Goal: Register for event/course

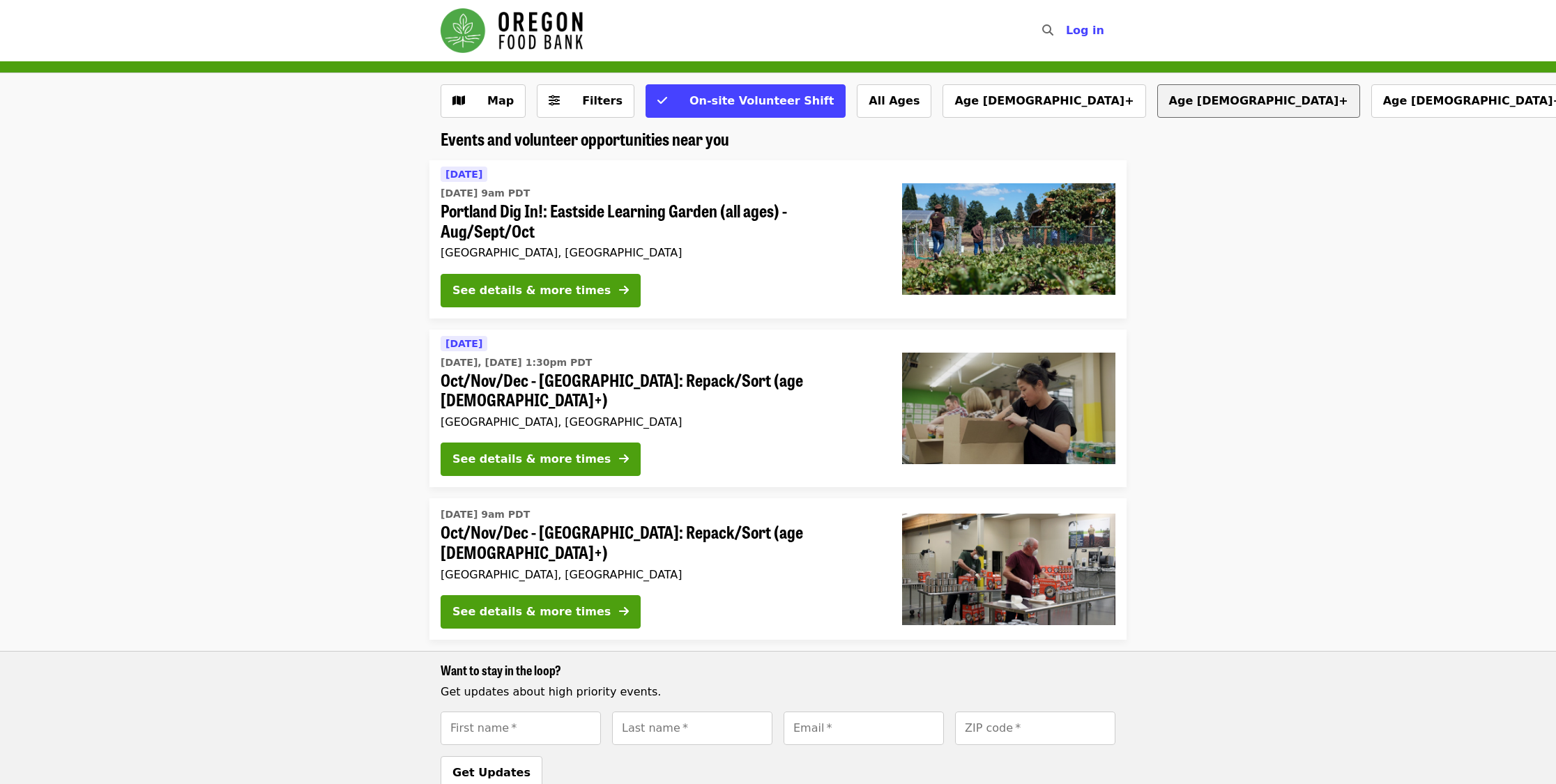
click at [1157, 100] on button "Age [DEMOGRAPHIC_DATA]+" at bounding box center [1258, 101] width 203 height 33
click at [587, 104] on span "Filters" at bounding box center [602, 100] width 41 height 14
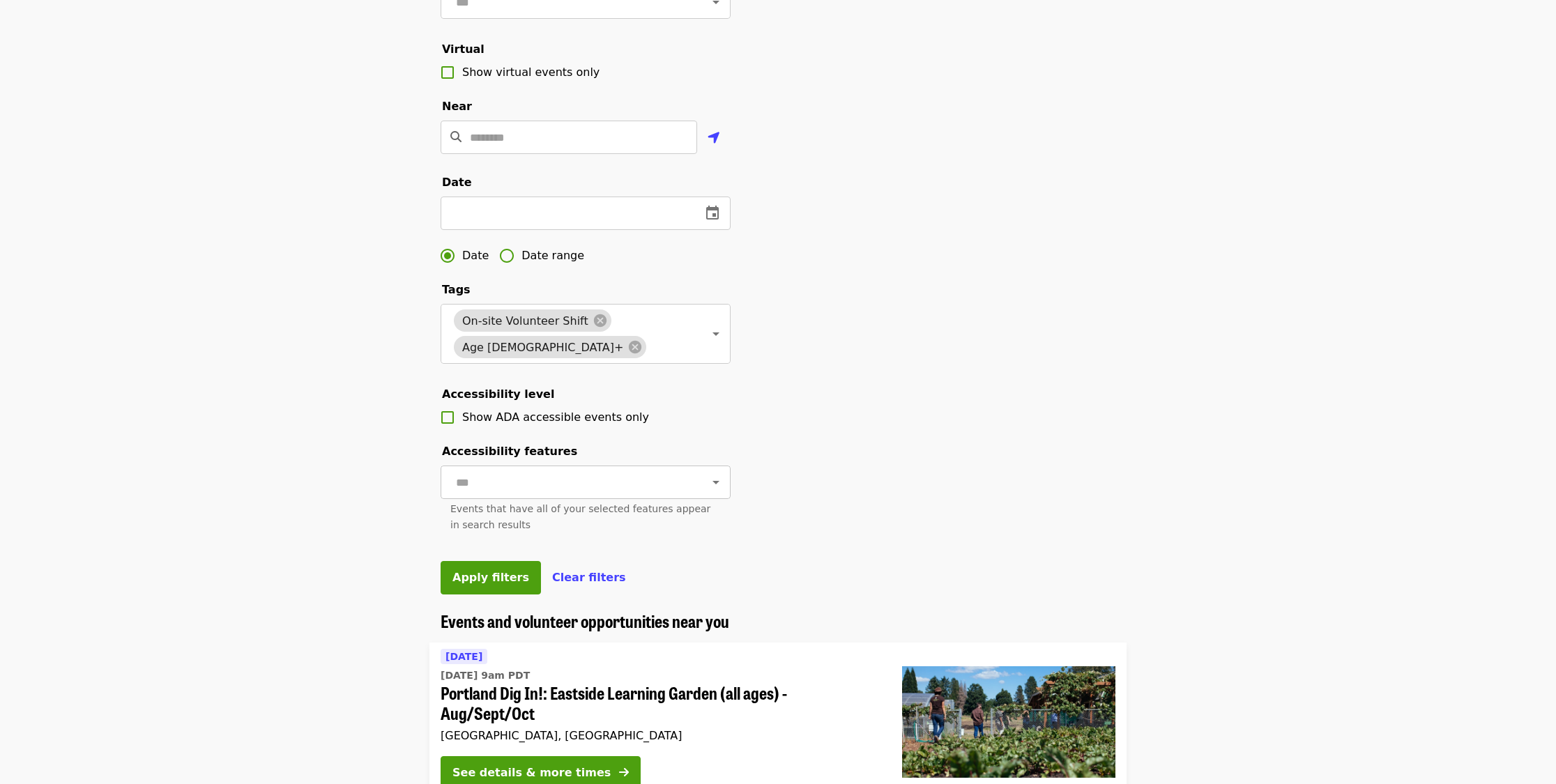
scroll to position [279, 0]
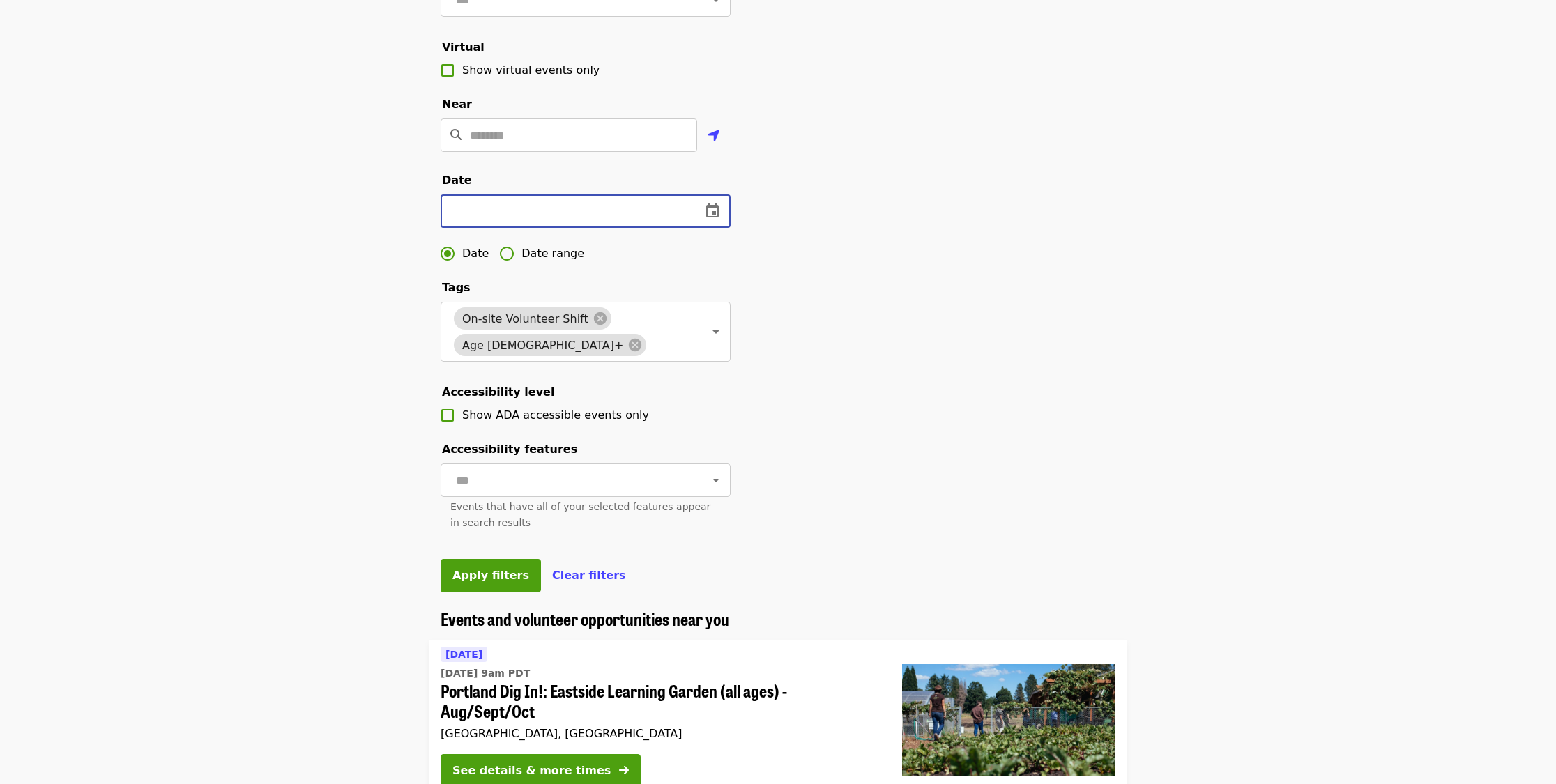
click at [621, 216] on input "text" at bounding box center [565, 210] width 250 height 33
click at [708, 218] on icon "change date" at bounding box center [713, 210] width 13 height 14
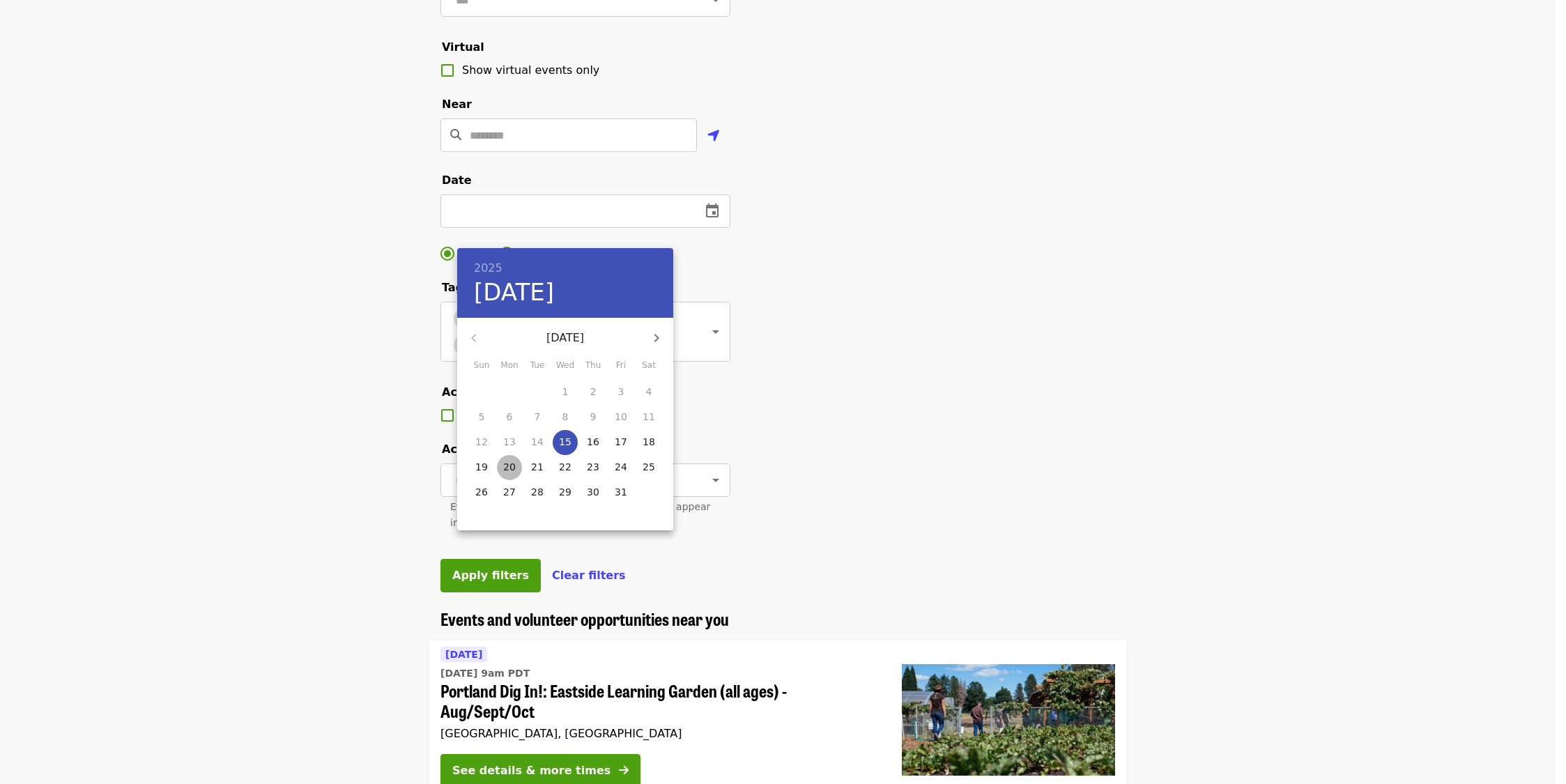
click at [508, 464] on p "20" at bounding box center [510, 467] width 13 height 14
type input "**********"
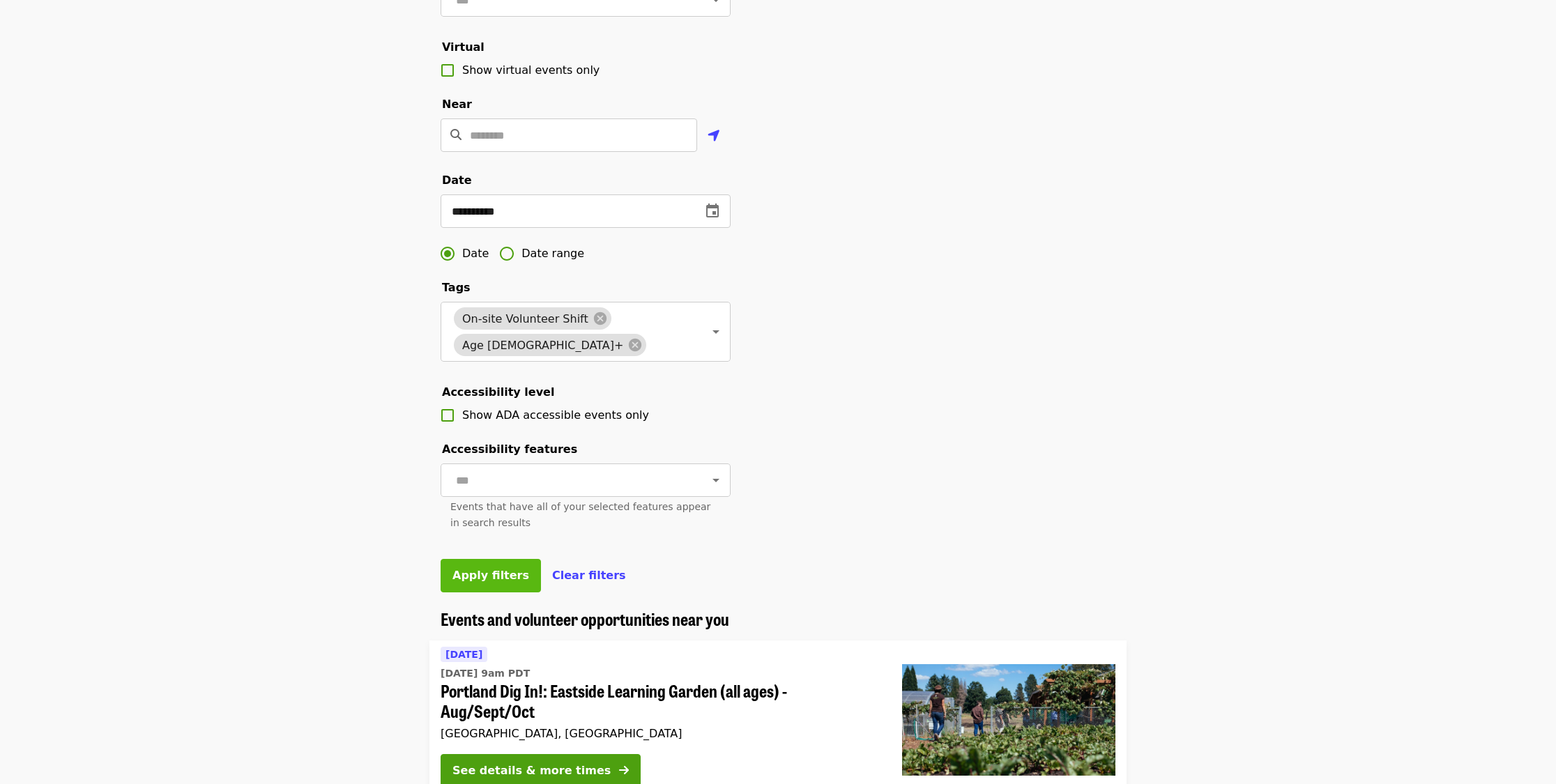
click at [494, 581] on span "Apply filters" at bounding box center [491, 575] width 77 height 14
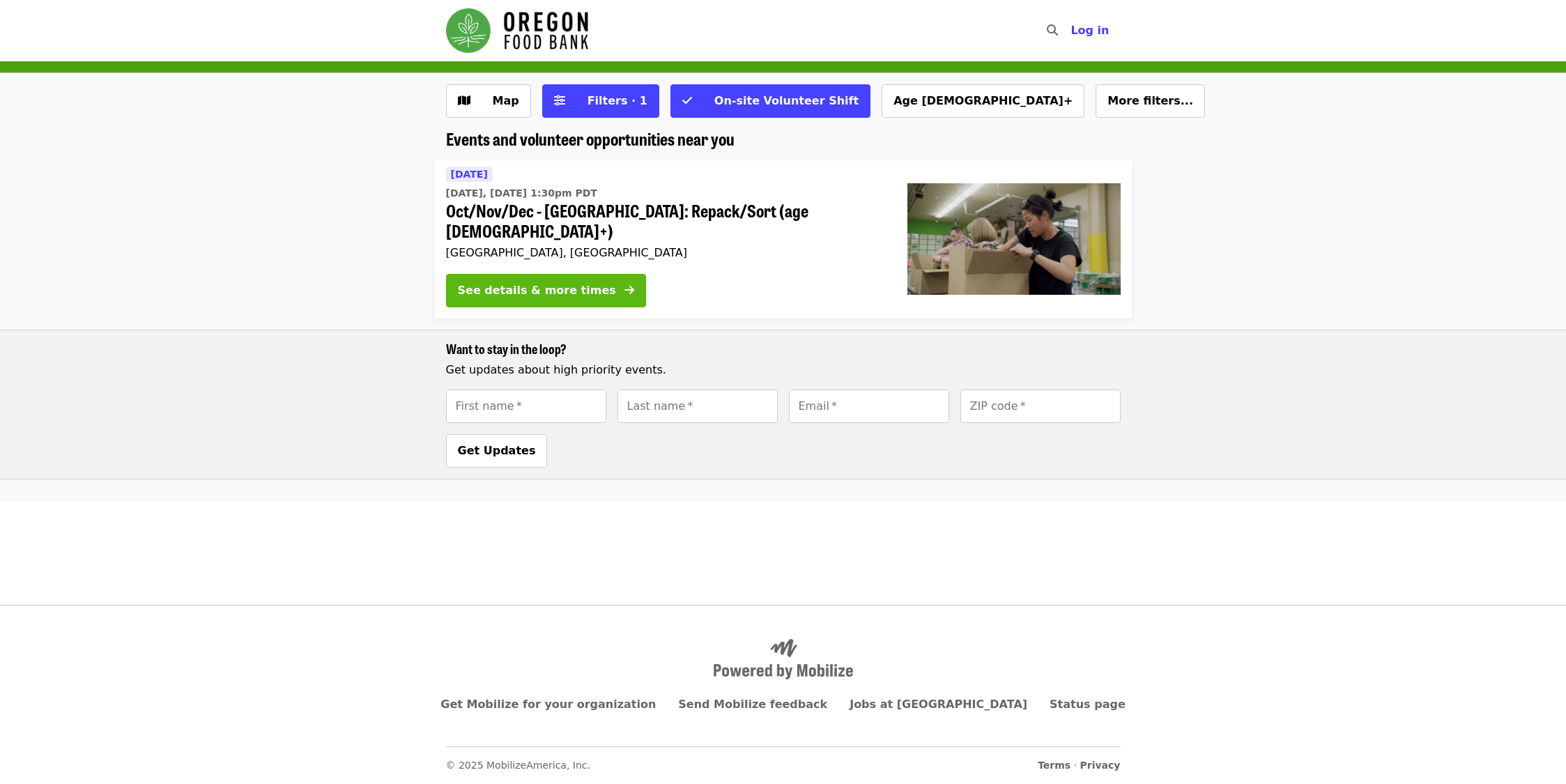
click at [552, 282] on div "See details & more times" at bounding box center [537, 291] width 159 height 17
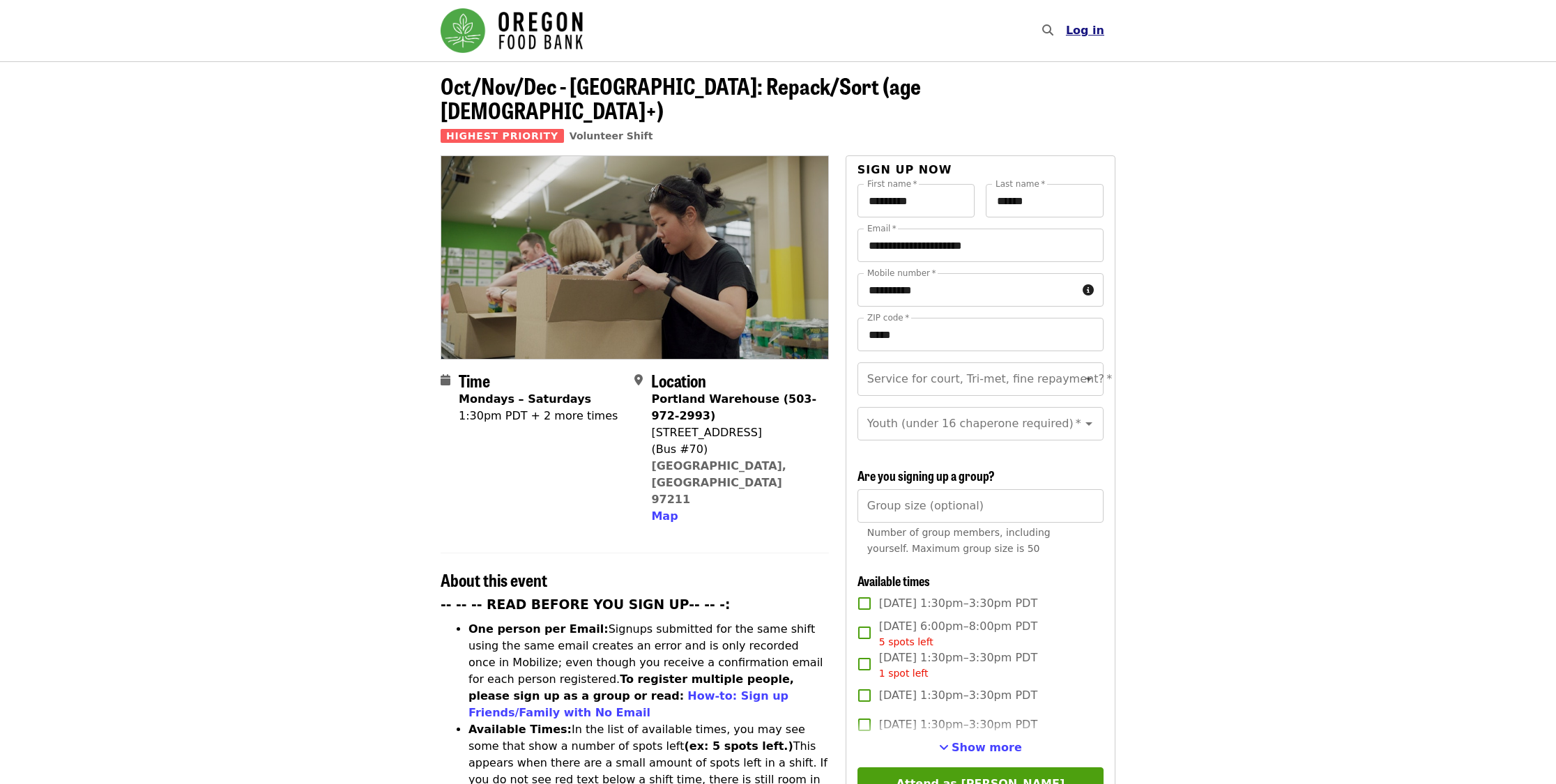
click at [1087, 33] on span "Log in" at bounding box center [1085, 30] width 38 height 14
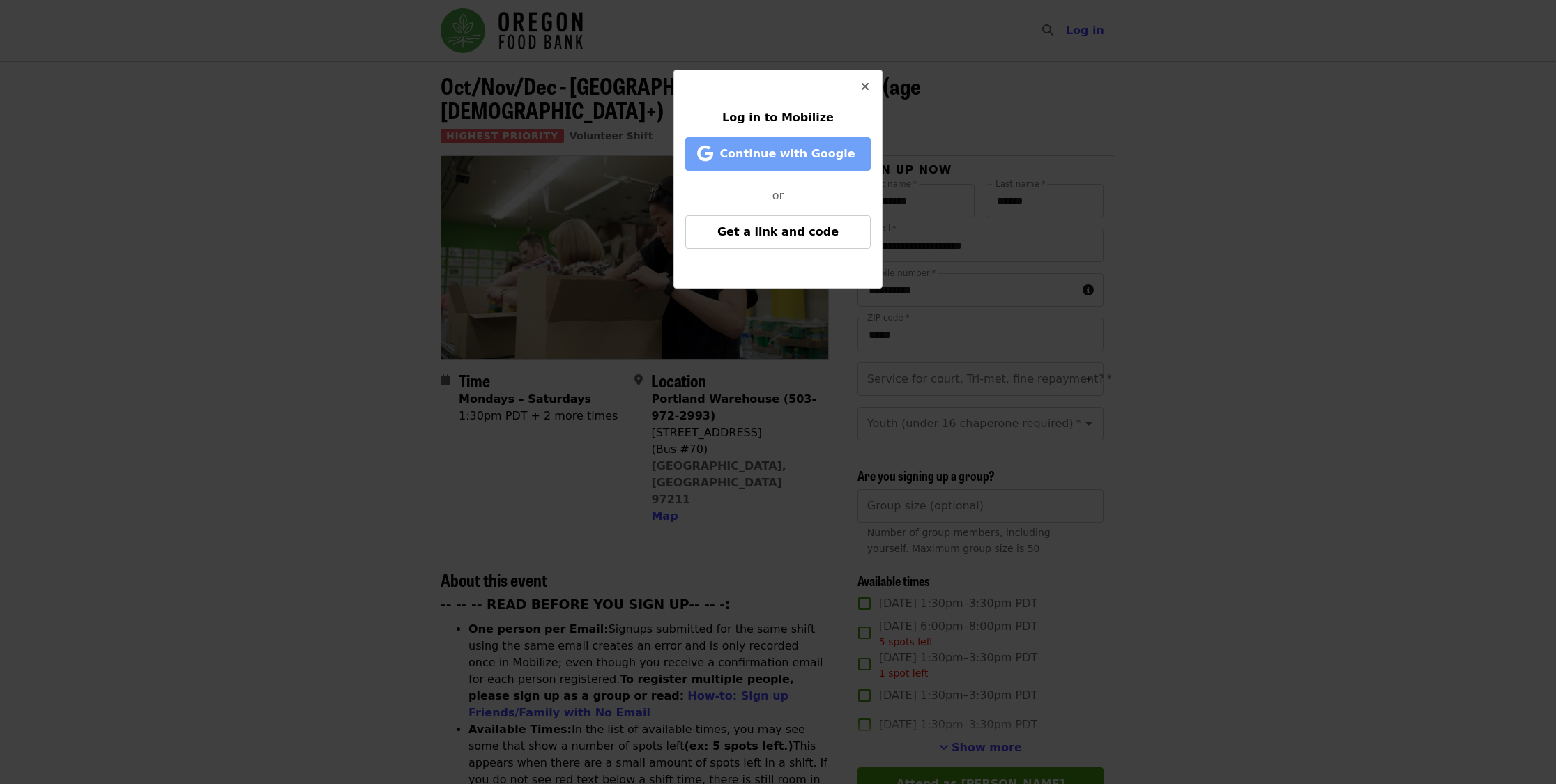
click at [796, 154] on span "Continue with Google" at bounding box center [787, 154] width 135 height 14
